Goal: Task Accomplishment & Management: Use online tool/utility

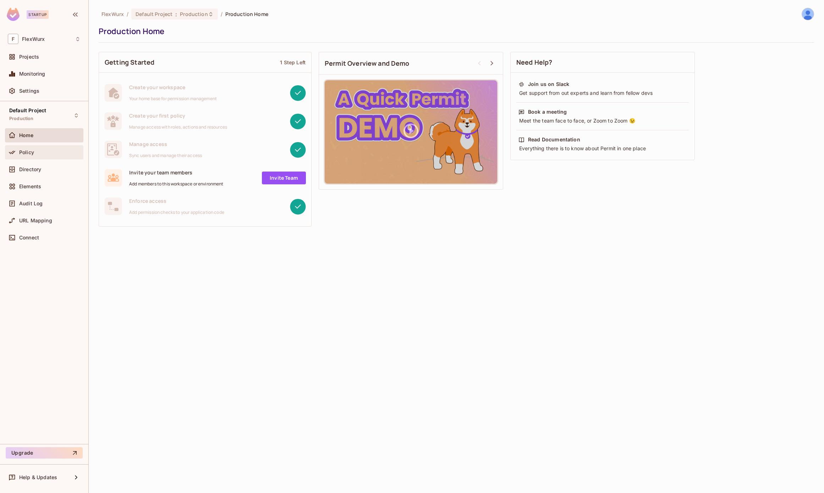
click at [26, 153] on span "Policy" at bounding box center [26, 152] width 15 height 6
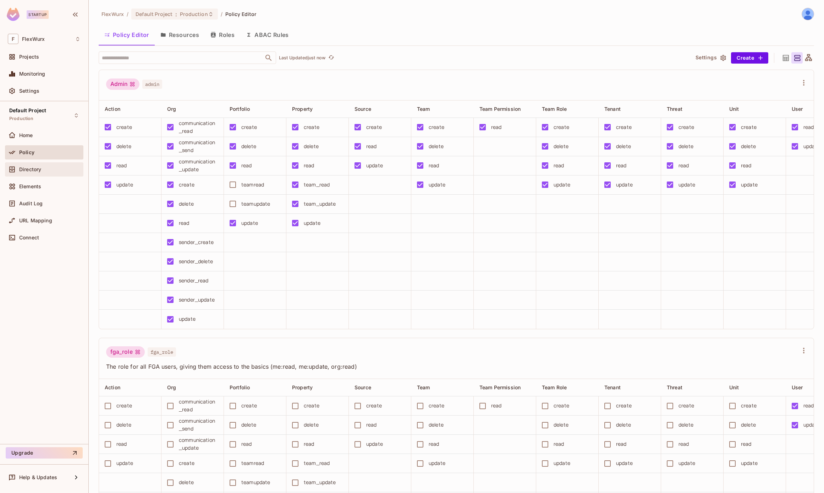
click at [28, 171] on span "Directory" at bounding box center [30, 169] width 22 height 6
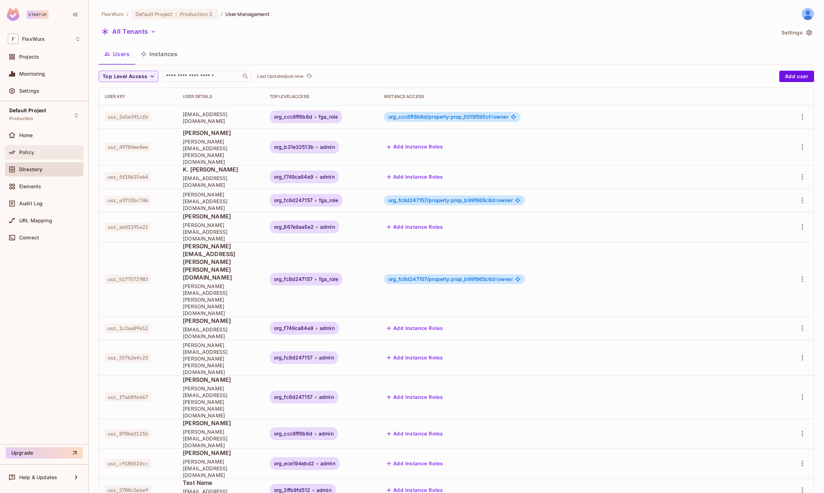
click at [22, 155] on span "Policy" at bounding box center [26, 152] width 15 height 6
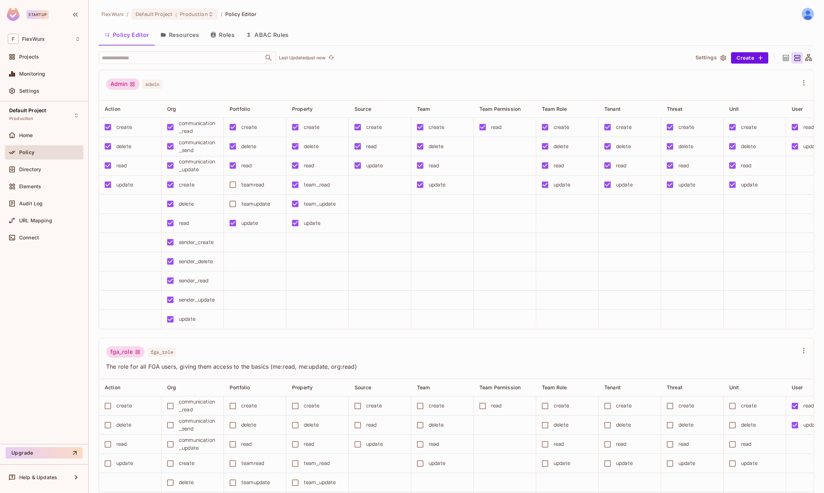
click at [186, 36] on button "Resources" at bounding box center [180, 35] width 50 height 18
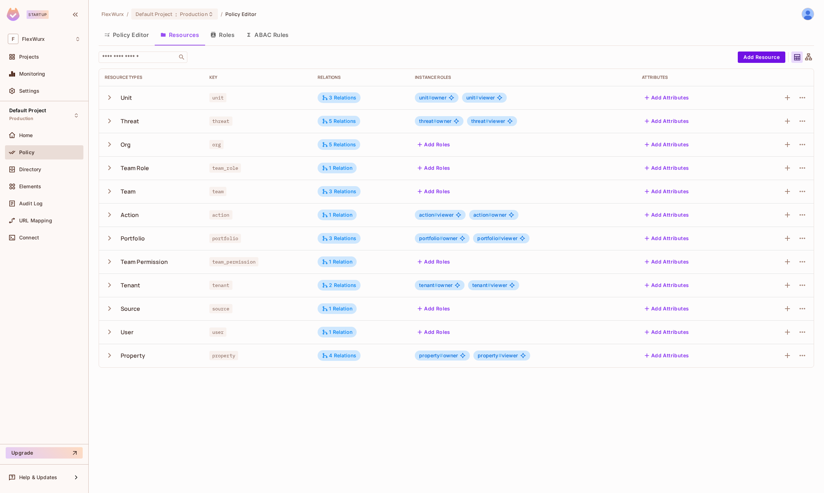
click at [223, 393] on div "FlexWurx / Default Project : Production / Policy Editor Policy Editor Resources…" at bounding box center [457, 246] width 736 height 493
click at [333, 308] on div "1 Relation" at bounding box center [337, 308] width 31 height 6
click at [333, 308] on div at bounding box center [412, 246] width 824 height 493
click at [109, 309] on icon "button" at bounding box center [109, 308] width 3 height 5
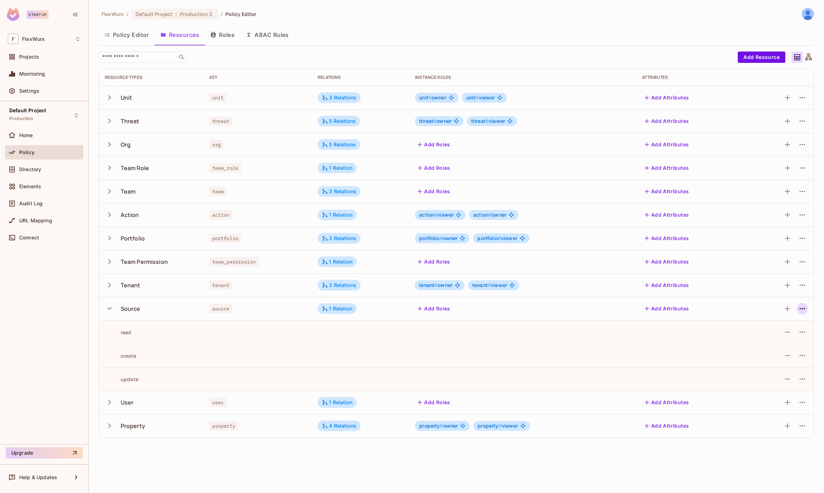
click at [800, 308] on icon "button" at bounding box center [803, 308] width 6 height 1
click at [762, 338] on div "Edit Resource" at bounding box center [771, 336] width 33 height 7
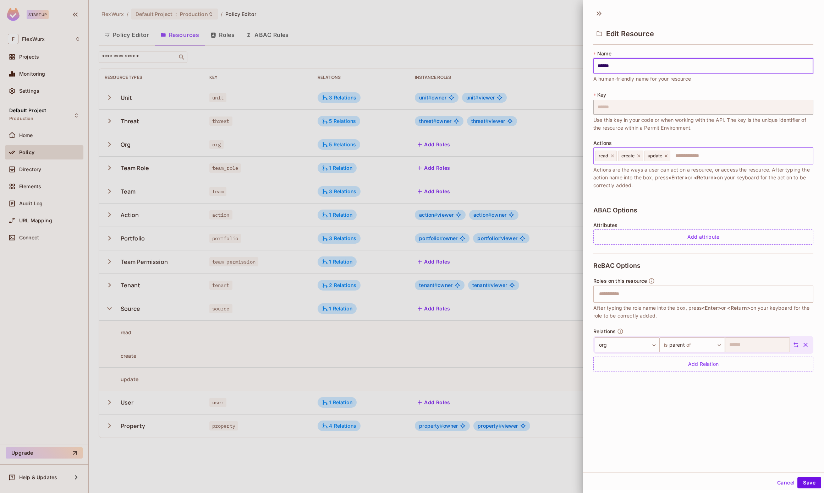
click at [639, 157] on icon at bounding box center [638, 155] width 5 height 5
click at [684, 158] on input "text" at bounding box center [727, 156] width 165 height 14
type input "******"
click at [799, 482] on button "Save" at bounding box center [810, 482] width 24 height 11
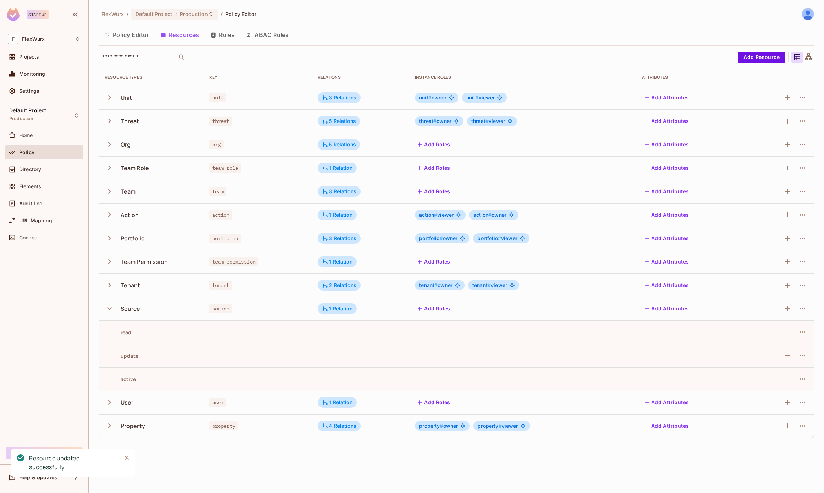
click at [125, 38] on button "Policy Editor" at bounding box center [127, 35] width 56 height 18
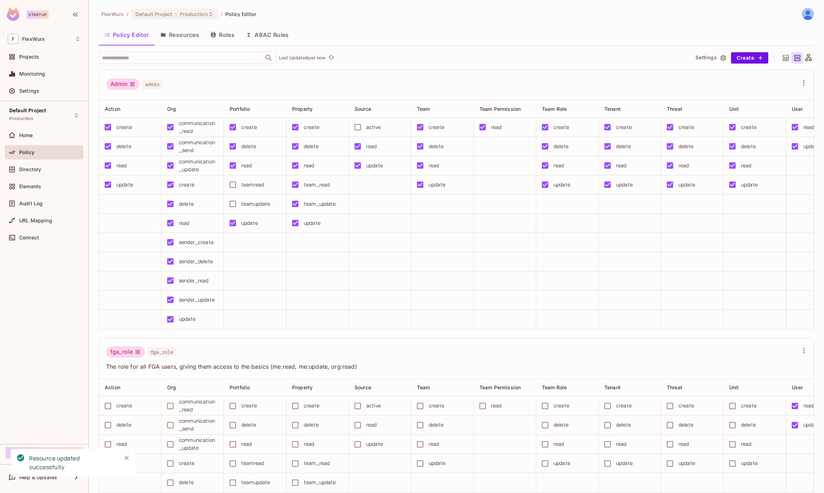
scroll to position [99, 0]
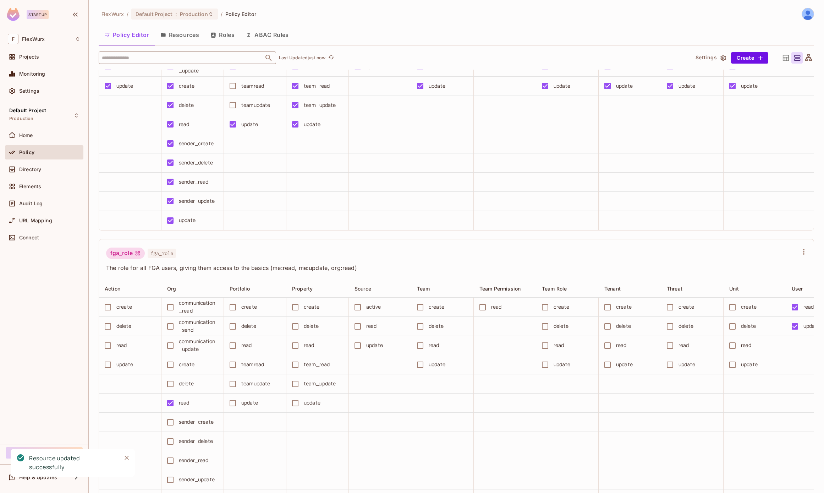
click at [150, 56] on input "text" at bounding box center [181, 57] width 162 height 12
type input "******"
click at [132, 94] on li "Source source" at bounding box center [187, 93] width 177 height 13
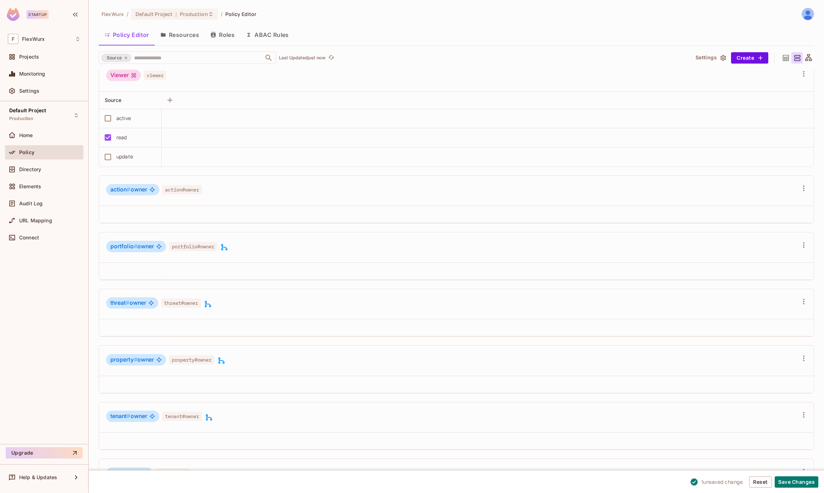
scroll to position [124, 0]
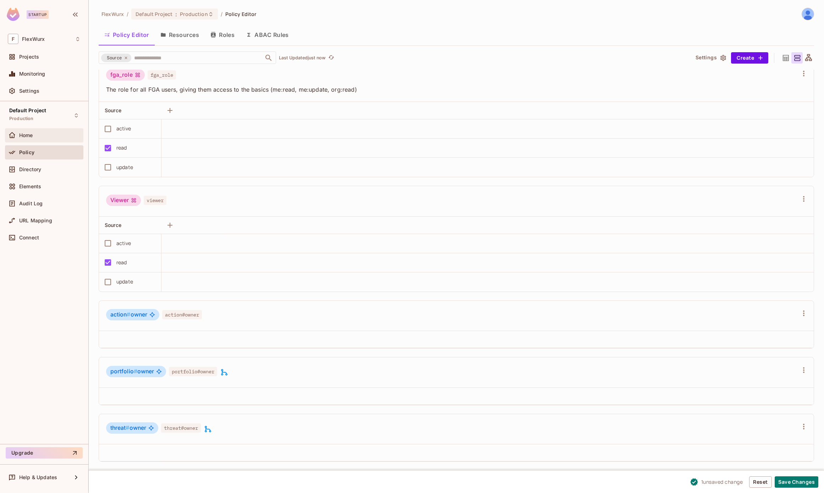
click at [20, 131] on div "Home" at bounding box center [44, 135] width 73 height 9
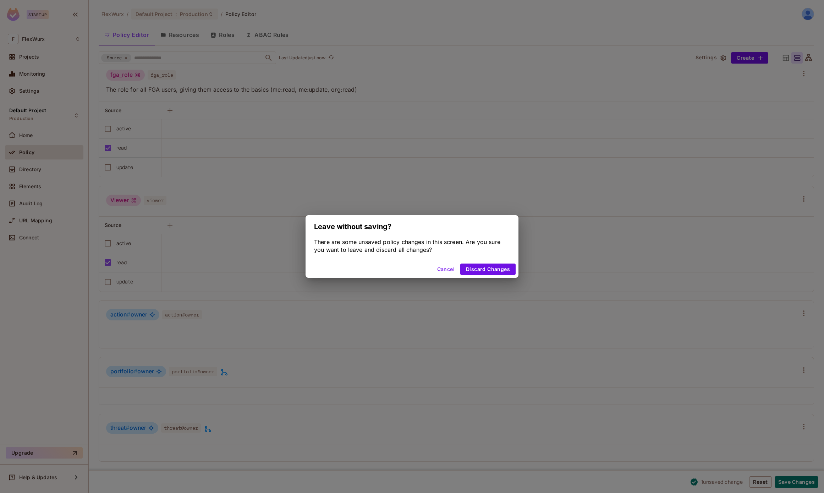
click at [447, 272] on button "Cancel" at bounding box center [446, 268] width 23 height 11
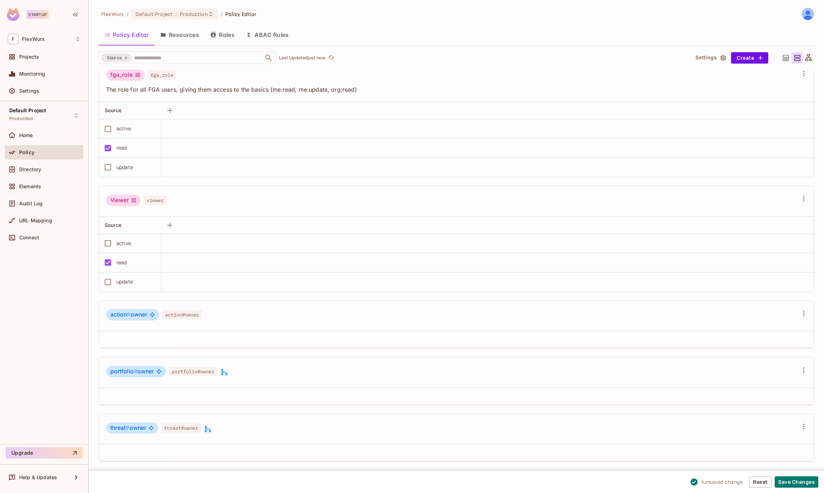
click at [116, 132] on div "active" at bounding box center [127, 128] width 55 height 15
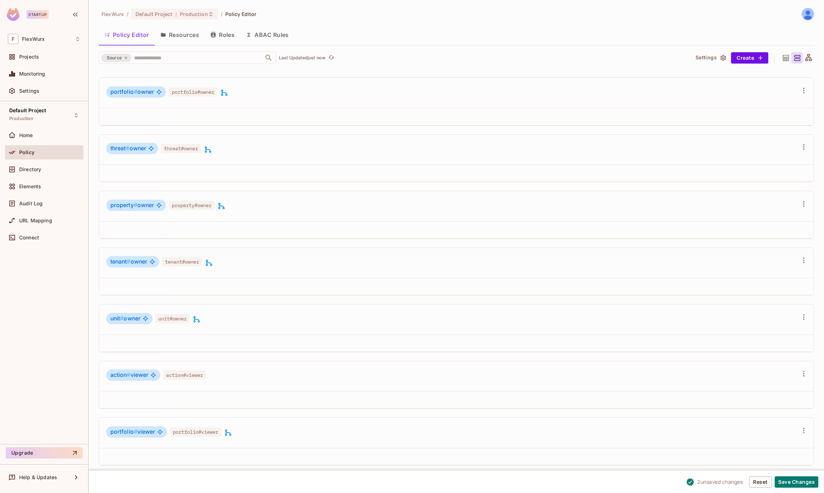
scroll to position [602, 0]
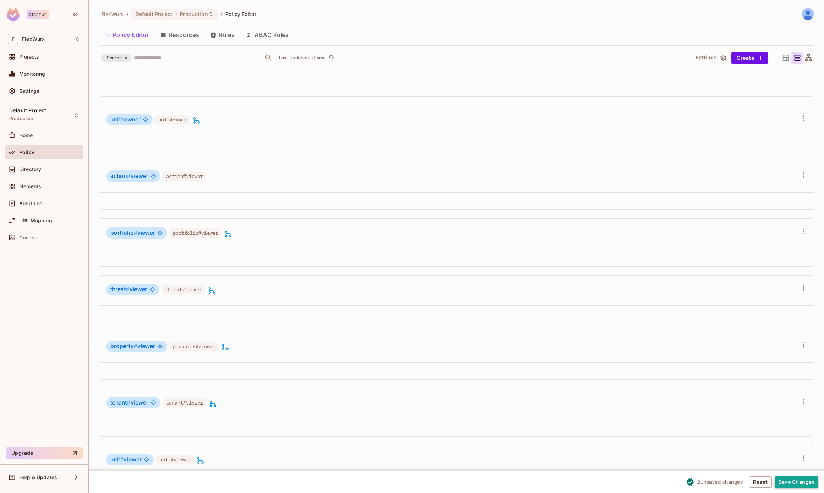
click at [796, 485] on button "Save Changes" at bounding box center [797, 481] width 44 height 11
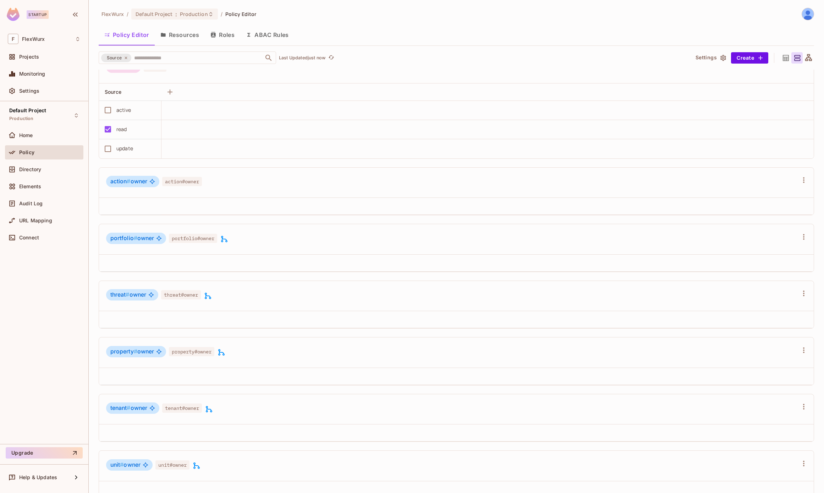
scroll to position [0, 0]
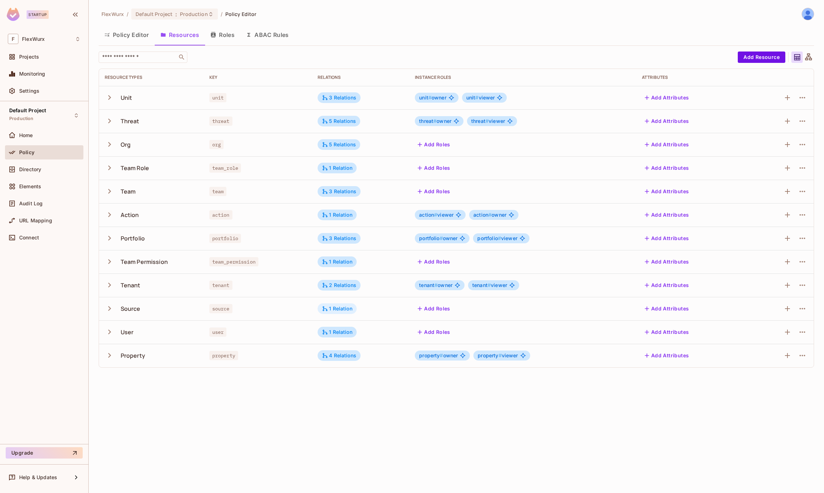
click at [341, 307] on div "1 Relation" at bounding box center [337, 308] width 31 height 6
click at [341, 307] on div at bounding box center [412, 246] width 824 height 493
click at [107, 311] on icon "button" at bounding box center [110, 309] width 10 height 10
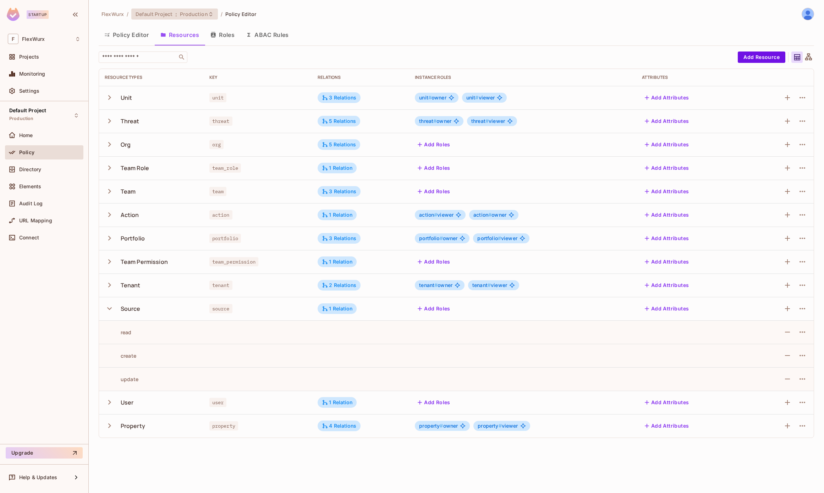
click at [183, 9] on div "Default Project : Production" at bounding box center [174, 14] width 86 height 11
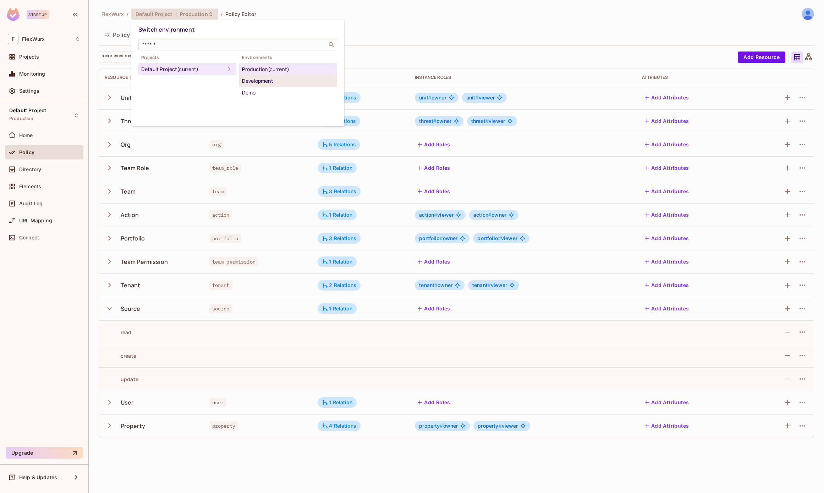
click at [299, 82] on div "Development" at bounding box center [288, 81] width 92 height 9
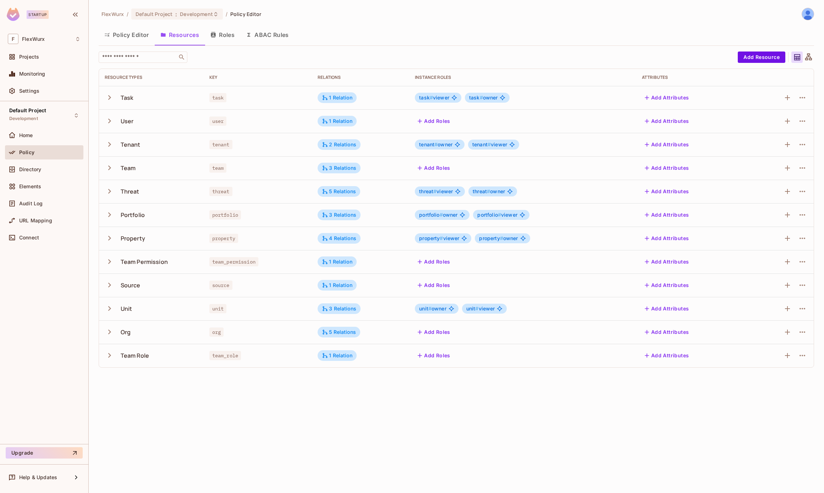
click at [105, 286] on icon "button" at bounding box center [110, 285] width 10 height 10
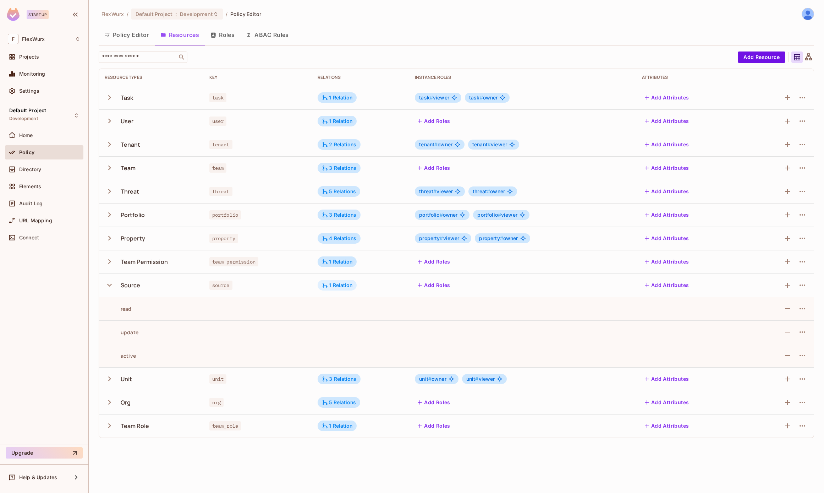
click at [336, 282] on div "1 Relation" at bounding box center [337, 285] width 39 height 11
click at [337, 284] on div at bounding box center [412, 246] width 824 height 493
click at [137, 27] on button "Policy Editor" at bounding box center [127, 35] width 56 height 18
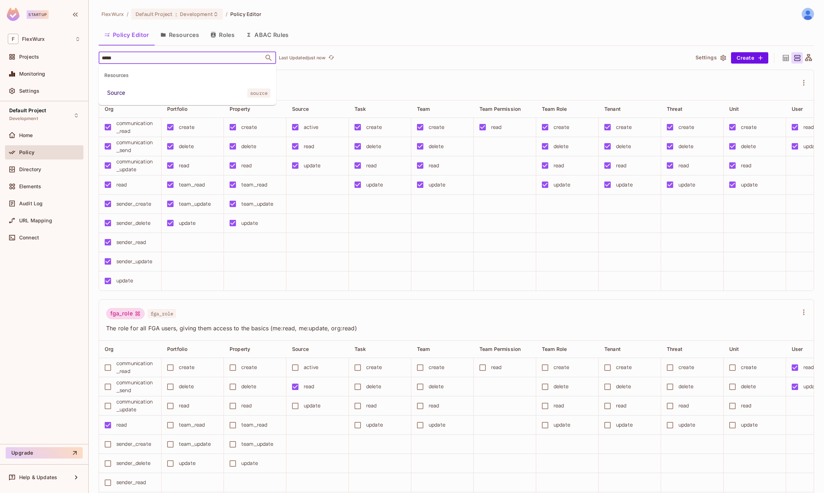
type input "******"
click at [203, 89] on li "Source source" at bounding box center [187, 93] width 177 height 13
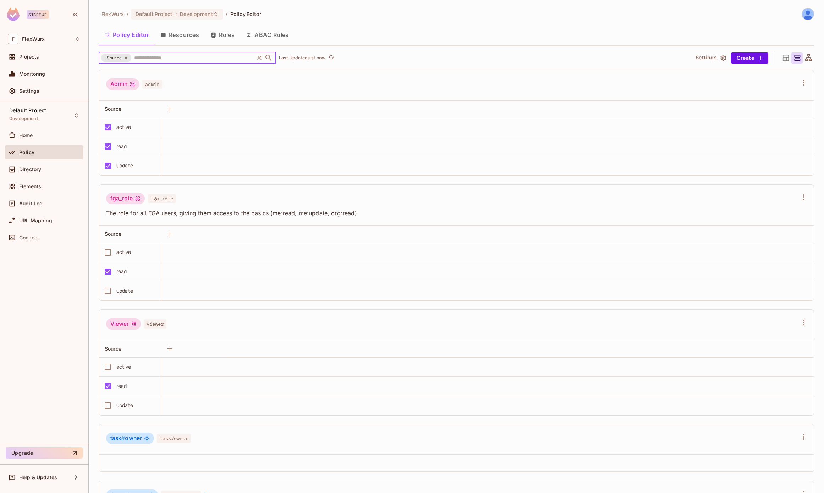
click at [179, 36] on button "Resources" at bounding box center [180, 35] width 50 height 18
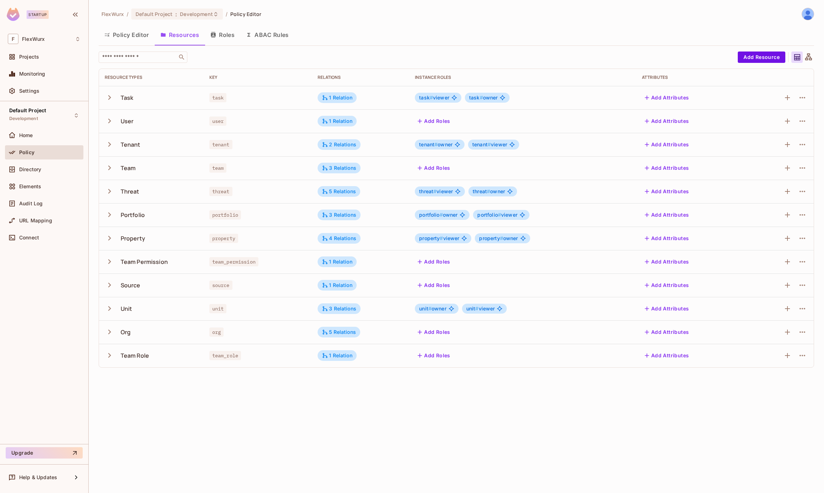
click at [116, 35] on button "Policy Editor" at bounding box center [127, 35] width 56 height 18
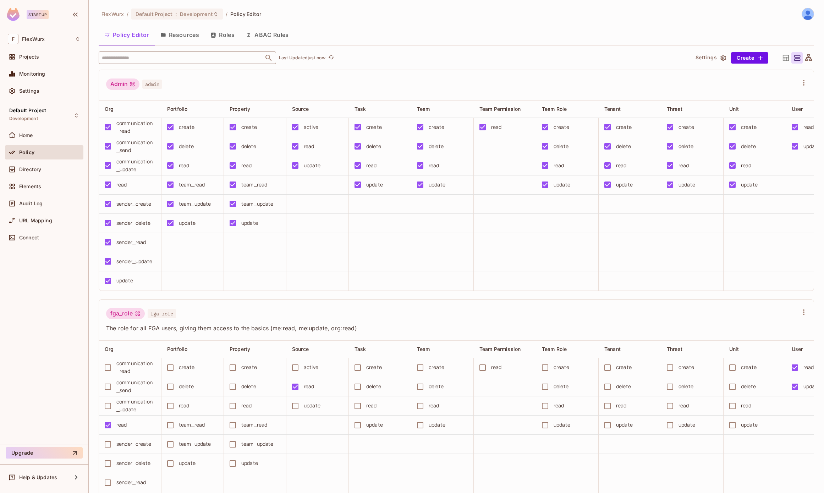
click at [166, 58] on input "text" at bounding box center [181, 57] width 162 height 12
type input "******"
